Goal: Task Accomplishment & Management: Manage account settings

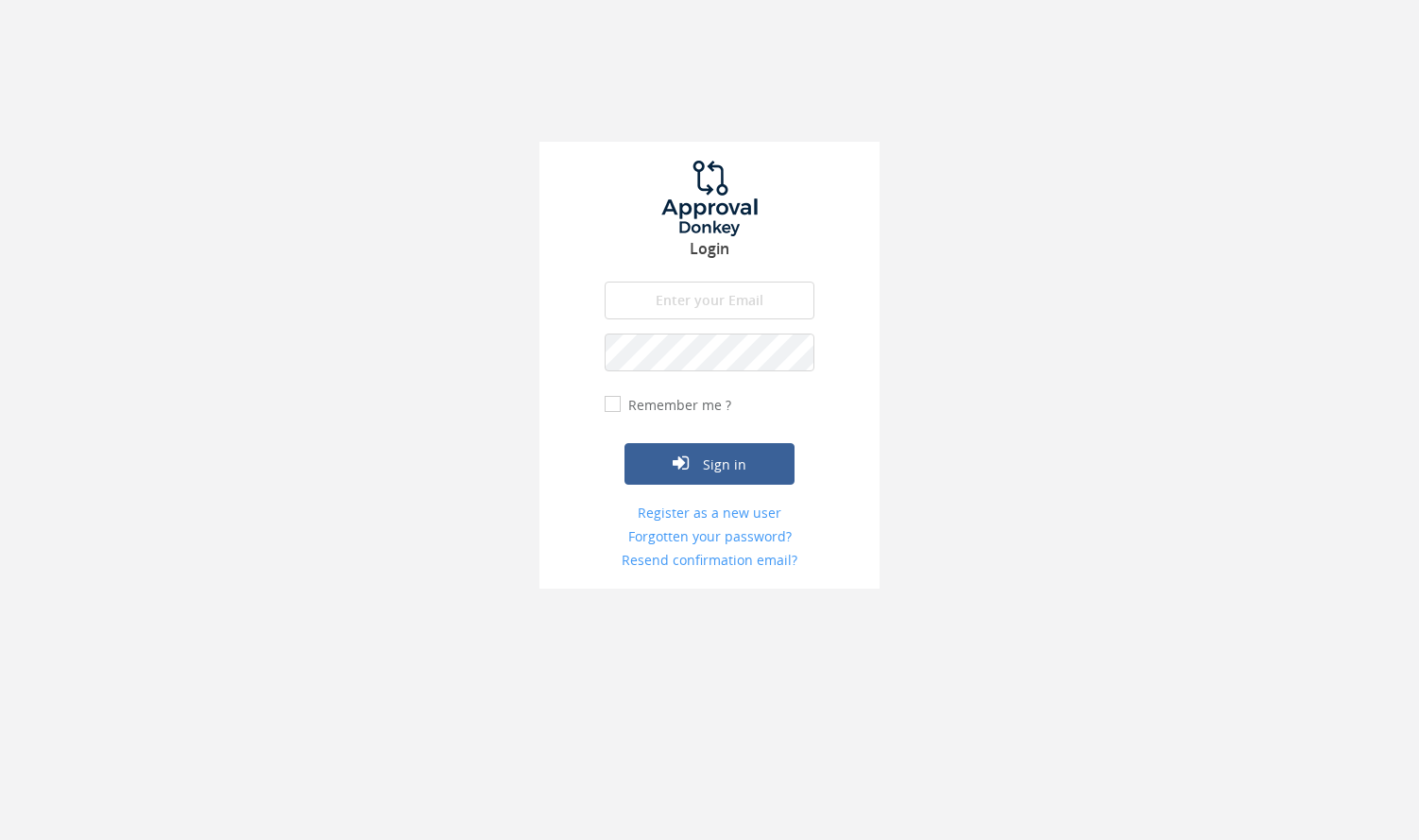
type input "[PERSON_NAME][EMAIL_ADDRESS][DOMAIN_NAME]"
click at [692, 401] on label "Remember me ?" at bounding box center [677, 405] width 108 height 19
click at [617, 401] on input "Remember me ?" at bounding box center [610, 404] width 12 height 12
checkbox input "true"
click at [689, 459] on icon "submit" at bounding box center [680, 463] width 16 height 19
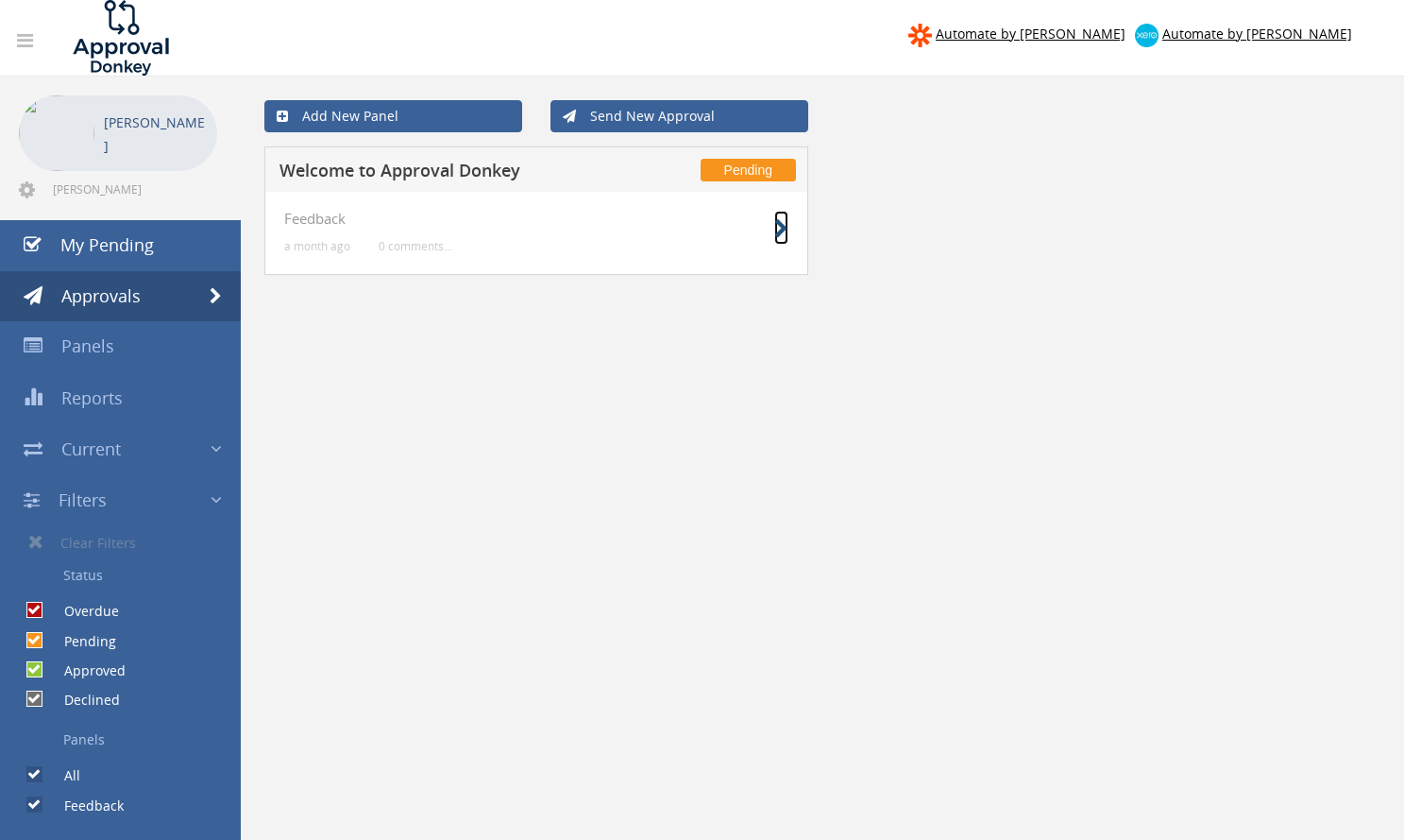
click at [783, 238] on icon at bounding box center [781, 228] width 14 height 20
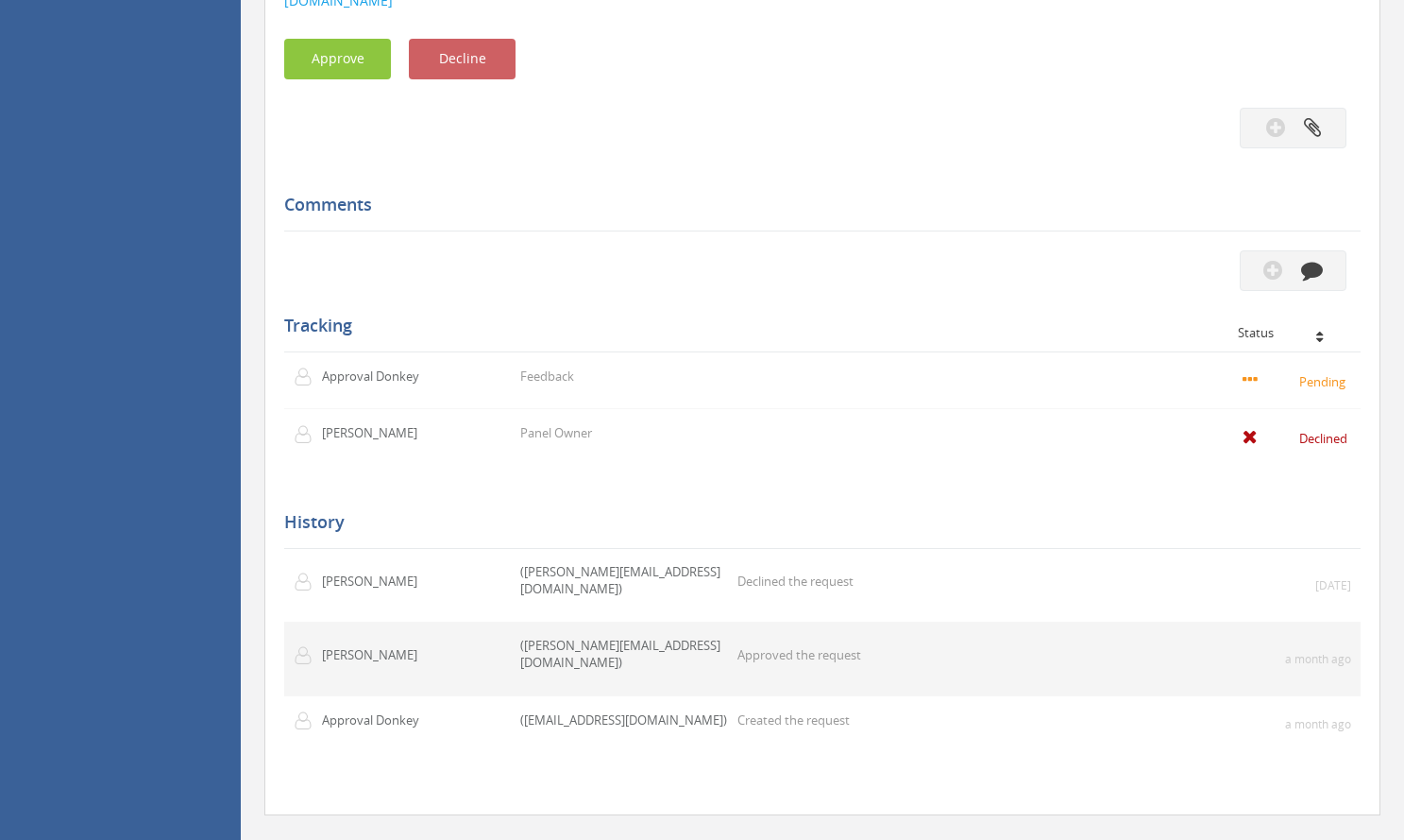
scroll to position [644, 0]
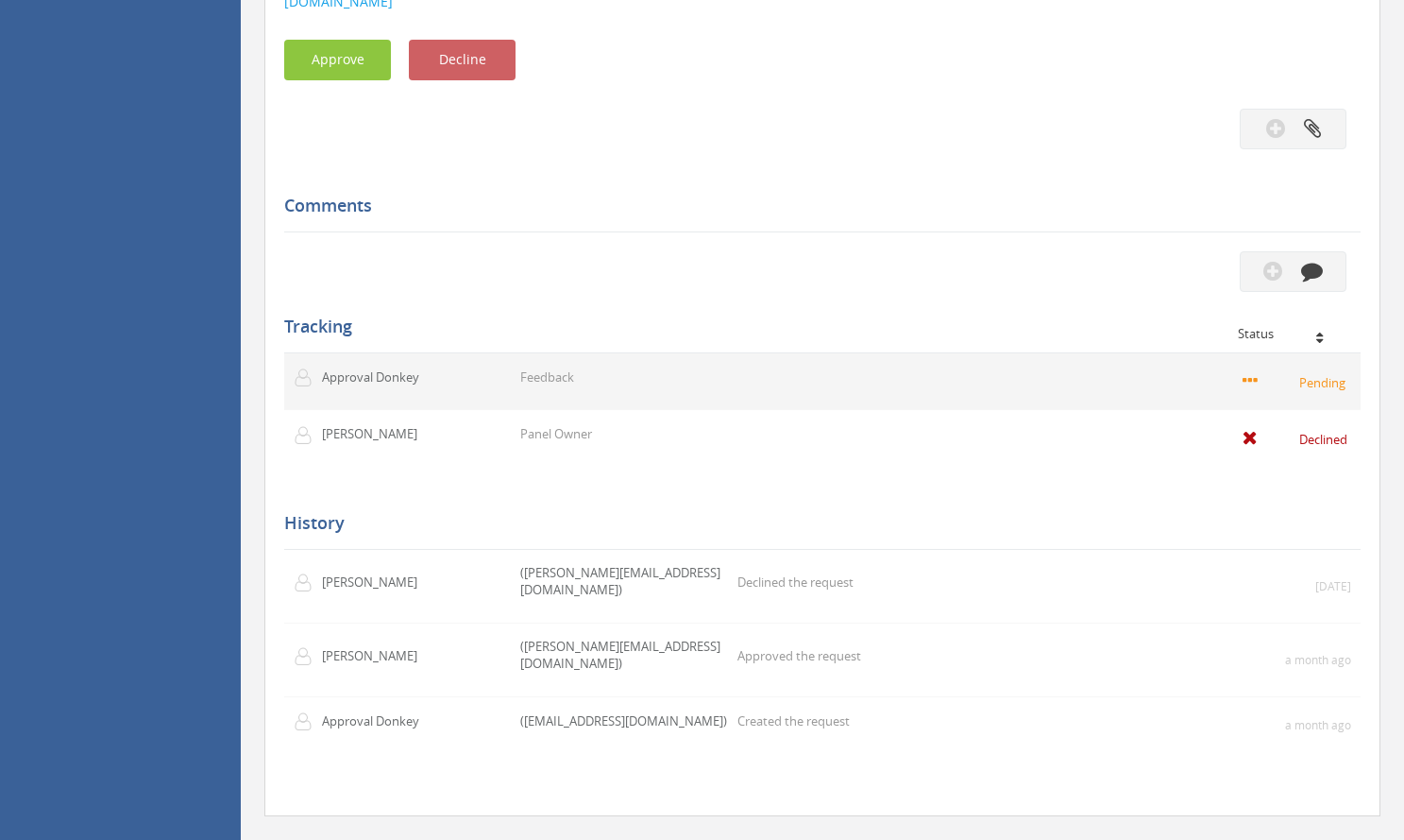
click at [988, 374] on td "Pending" at bounding box center [1120, 381] width 480 height 57
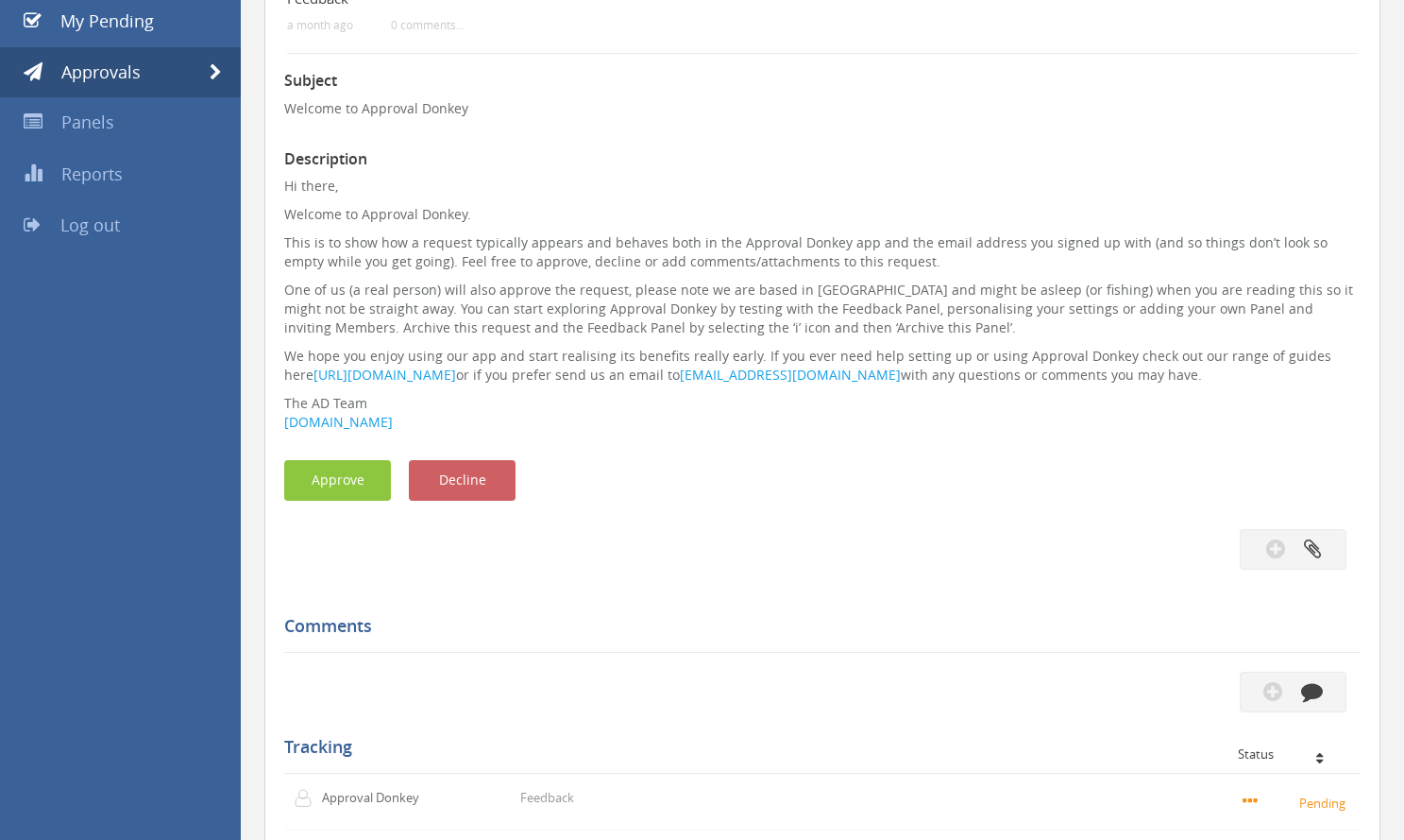
scroll to position [0, 0]
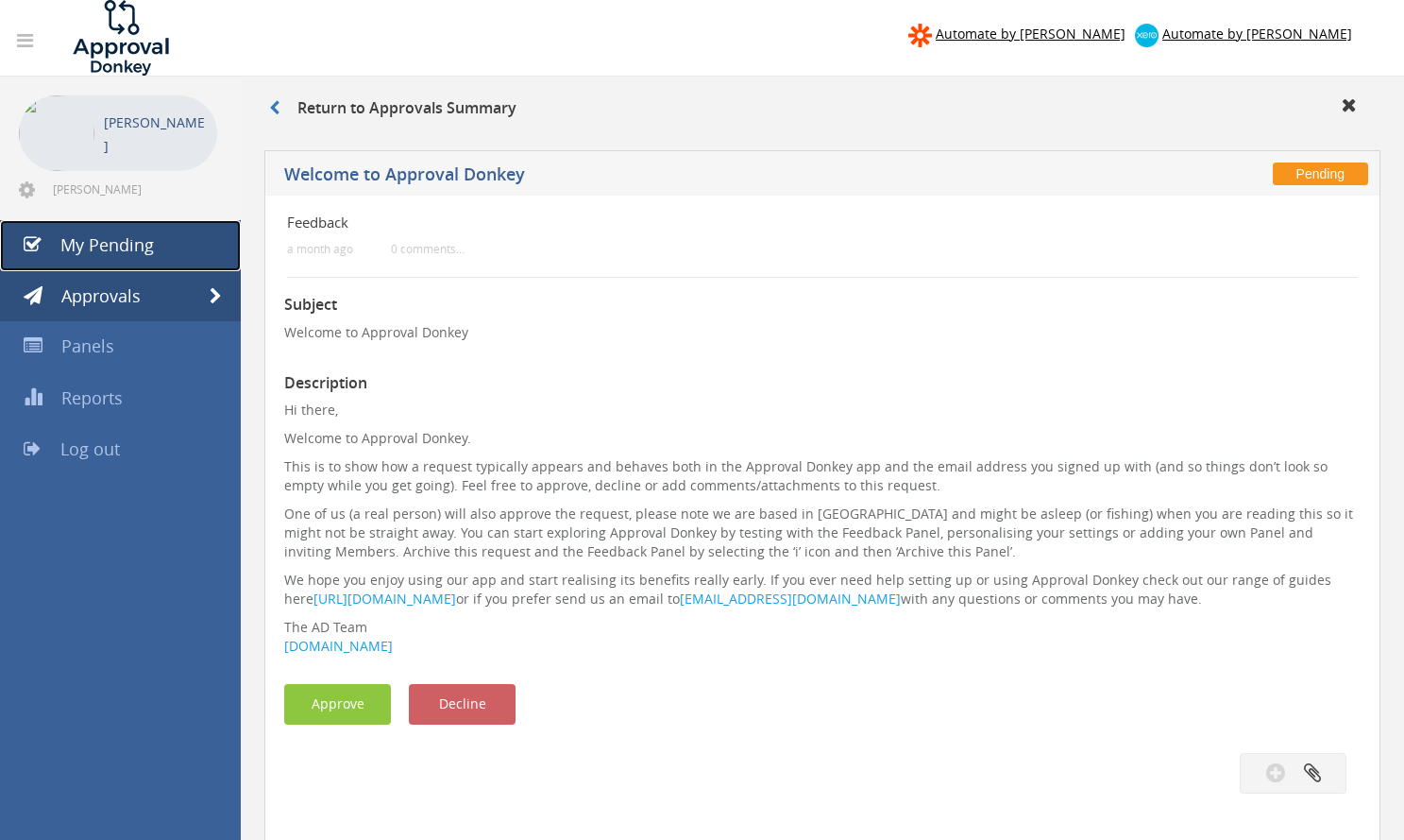
click at [119, 239] on span "My Pending" at bounding box center [107, 244] width 93 height 23
